Goal: Information Seeking & Learning: Find specific fact

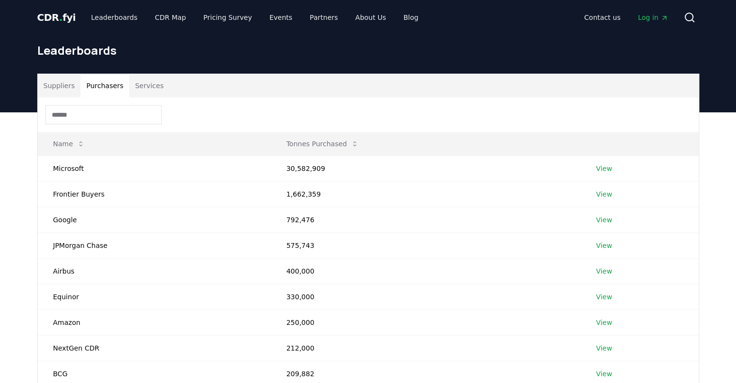
click at [101, 86] on button "Purchasers" at bounding box center [104, 85] width 49 height 23
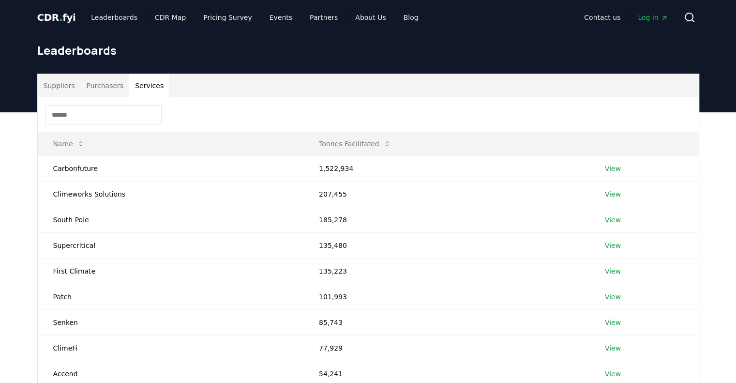
click at [137, 83] on button "Services" at bounding box center [149, 85] width 40 height 23
click at [57, 90] on button "Suppliers" at bounding box center [59, 85] width 43 height 23
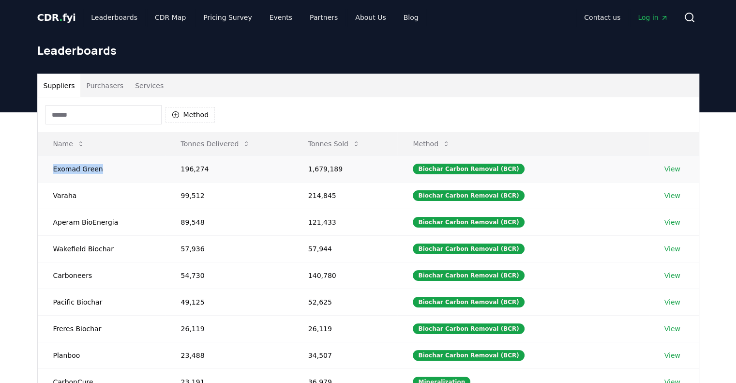
drag, startPoint x: 46, startPoint y: 169, endPoint x: 103, endPoint y: 169, distance: 57.1
click at [103, 169] on td "Exomad Green" at bounding box center [102, 168] width 128 height 27
copy td "Exomad Green"
click at [360, 145] on icon at bounding box center [356, 144] width 8 height 8
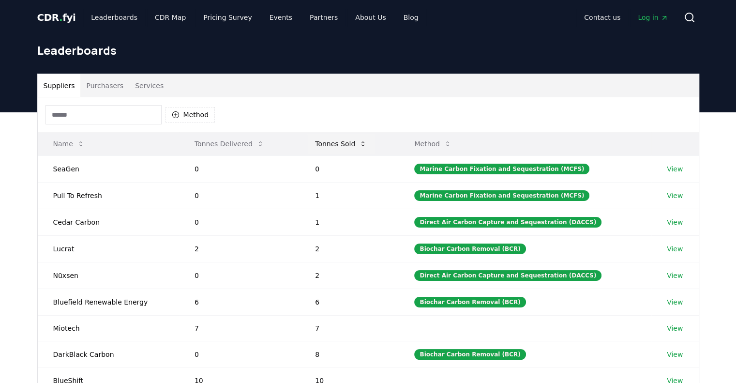
click at [360, 145] on button "Tonnes Sold" at bounding box center [340, 143] width 67 height 19
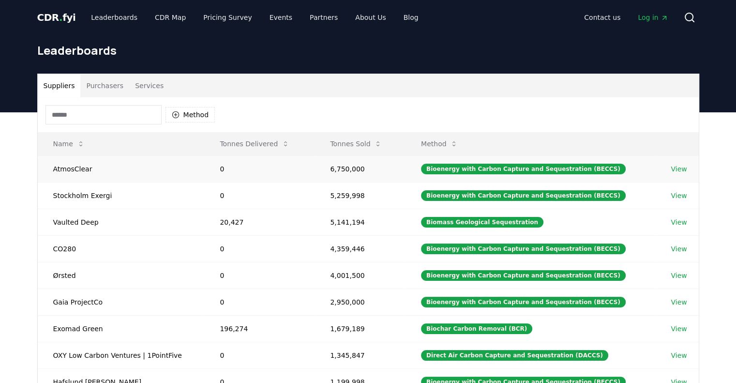
click at [76, 167] on td "AtmosClear" at bounding box center [121, 168] width 167 height 27
copy td "AtmosClear"
